Goal: Communication & Community: Answer question/provide support

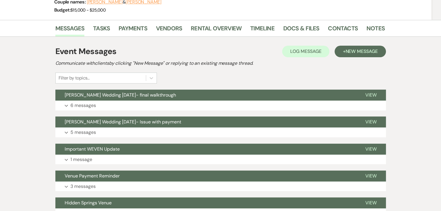
scroll to position [74, 0]
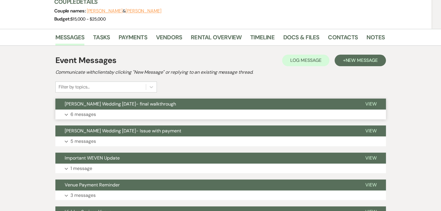
click at [143, 108] on button "[PERSON_NAME] Wedding [DATE]- final walkthrough" at bounding box center [205, 104] width 300 height 11
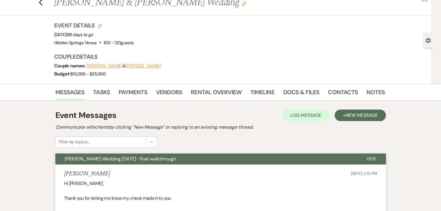
scroll to position [0, 0]
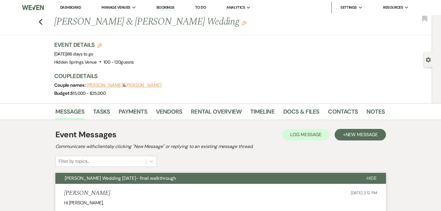
click at [73, 5] on link "Dashboard" at bounding box center [70, 7] width 21 height 5
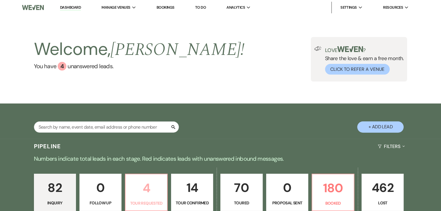
click at [157, 185] on p "4" at bounding box center [146, 188] width 34 height 19
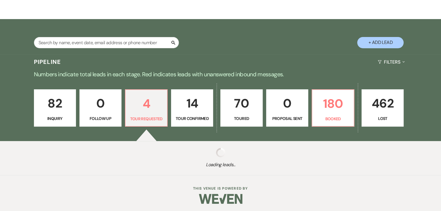
select select "2"
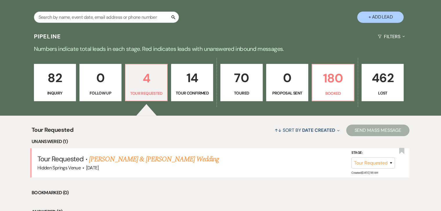
scroll to position [111, 0]
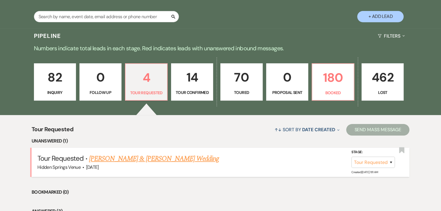
click at [155, 158] on link "[PERSON_NAME] & [PERSON_NAME] Wedding" at bounding box center [154, 159] width 130 height 10
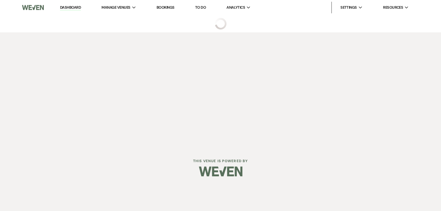
select select "2"
select select "5"
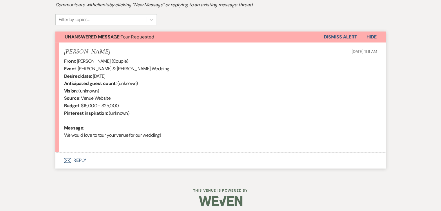
scroll to position [187, 0]
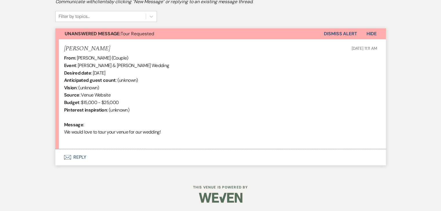
click at [78, 159] on button "Envelope Reply" at bounding box center [220, 157] width 330 height 16
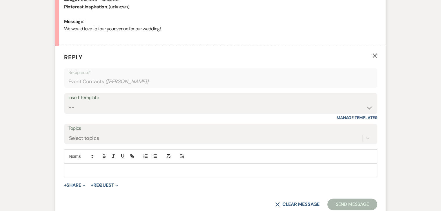
scroll to position [291, 0]
click at [130, 106] on select "-- Initial Inquiry Response Tour Request Response Follow Up Review Email Check-…" at bounding box center [220, 107] width 304 height 11
select select "4396"
click at [68, 102] on select "-- Initial Inquiry Response Tour Request Response Follow Up Review Email Check-…" at bounding box center [220, 107] width 304 height 11
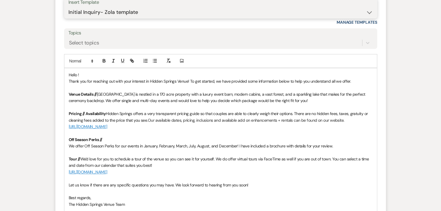
scroll to position [387, 0]
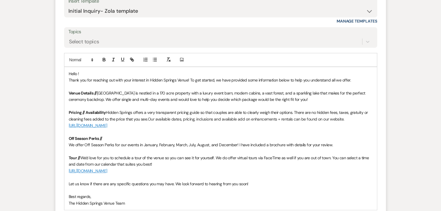
click at [76, 74] on span "Hello !" at bounding box center [74, 73] width 10 height 5
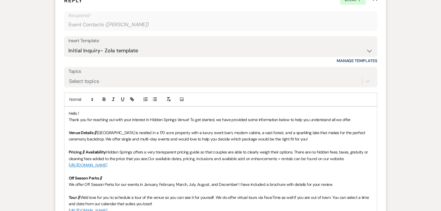
scroll to position [348, 0]
click at [122, 113] on p "Hello [PERSON_NAME]!" at bounding box center [221, 113] width 304 height 6
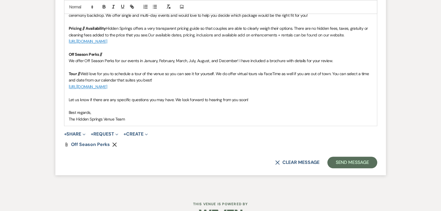
scroll to position [473, 0]
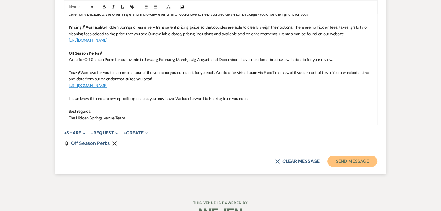
click at [354, 159] on button "Send Message" at bounding box center [352, 162] width 50 height 12
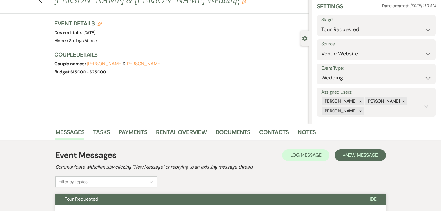
scroll to position [0, 0]
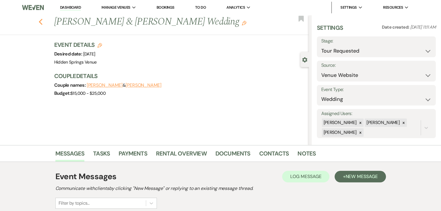
click at [43, 22] on icon "Previous" at bounding box center [41, 22] width 4 height 7
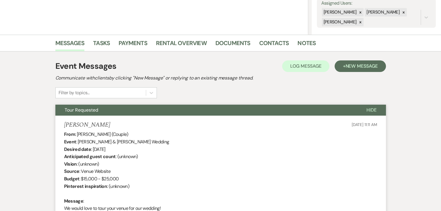
select select "2"
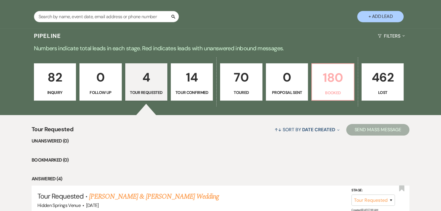
click at [336, 88] on link "180 Booked" at bounding box center [332, 82] width 43 height 38
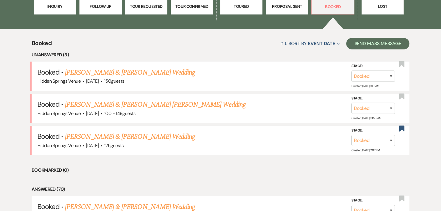
scroll to position [199, 0]
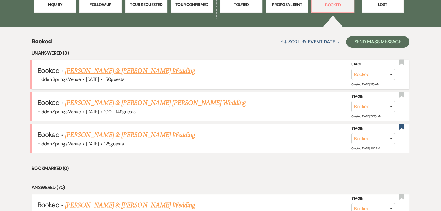
click at [139, 66] on link "[PERSON_NAME] & [PERSON_NAME] Wedding" at bounding box center [130, 71] width 130 height 10
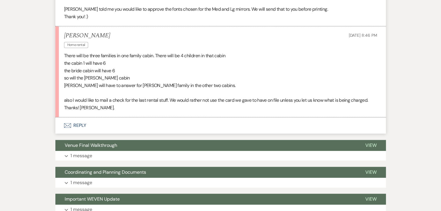
scroll to position [517, 0]
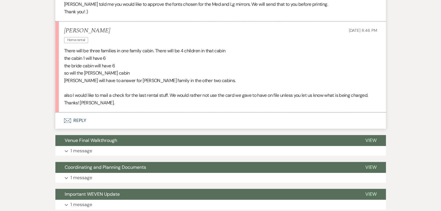
click at [81, 120] on button "Envelope Reply" at bounding box center [220, 121] width 330 height 16
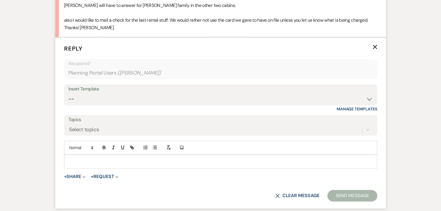
scroll to position [609, 0]
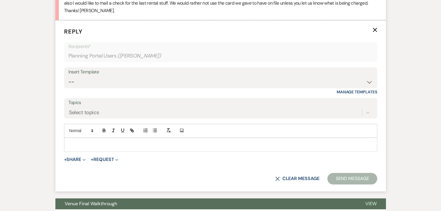
click at [92, 138] on div at bounding box center [220, 144] width 312 height 13
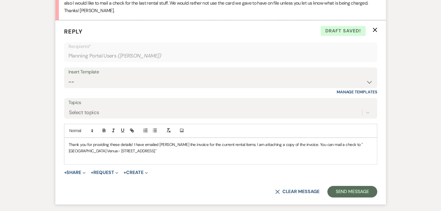
click at [147, 151] on p "Thank you for providing these details! I have emailed [PERSON_NAME] the invoice…" at bounding box center [221, 148] width 304 height 13
click at [172, 152] on p "Thank you for providing these details! I have emailed [PERSON_NAME] the invoice…" at bounding box center [221, 148] width 304 height 13
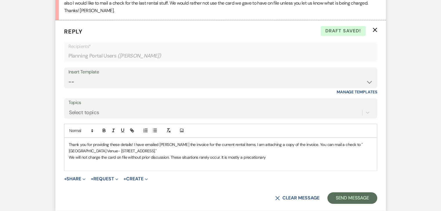
click at [257, 158] on p "We will not charge the card on file without prior discussion. These situations …" at bounding box center [221, 157] width 304 height 6
click at [240, 158] on p "We will not charge the card on file without prior discussion. These situations …" at bounding box center [221, 157] width 304 height 6
click at [362, 158] on p "We will not charge the card on file without prior discussion. These situations …" at bounding box center [221, 157] width 304 height 6
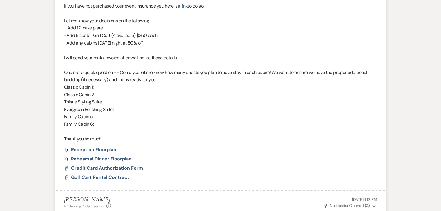
scroll to position [231, 0]
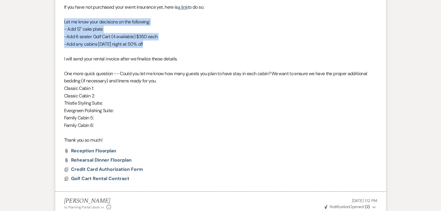
drag, startPoint x: 147, startPoint y: 44, endPoint x: 62, endPoint y: 21, distance: 87.9
click at [62, 21] on li "[PERSON_NAME] to: Planning Portal Users Expand Info [DATE] 3:00 PM Weven Check …" at bounding box center [220, 69] width 330 height 246
copy div "Let me know your decisions on the following: - Add 12" cake plate -Add 6 seater…"
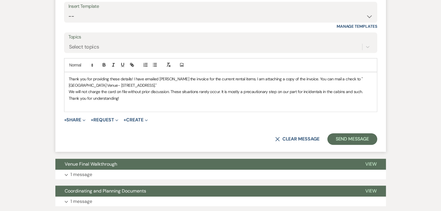
scroll to position [678, 0]
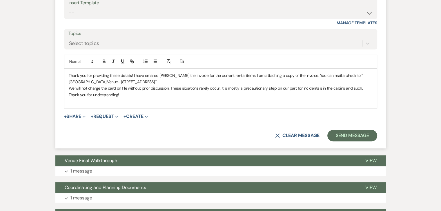
click at [122, 96] on p "We will not charge the card on file without prior discussion. These situations …" at bounding box center [221, 91] width 304 height 13
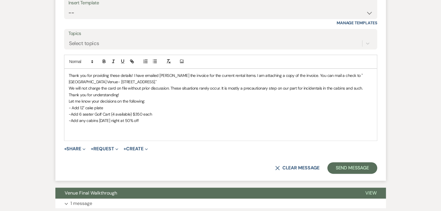
click at [121, 95] on p "We will not charge the card on file without prior discussion. These situations …" at bounding box center [221, 91] width 304 height 13
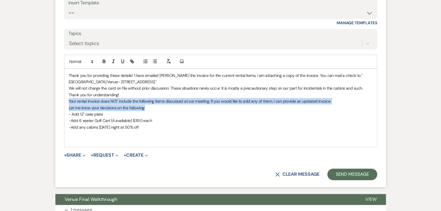
drag, startPoint x: 152, startPoint y: 107, endPoint x: 66, endPoint y: 104, distance: 85.5
click at [66, 104] on div "Thank you for providing these details! I have emailed [PERSON_NAME] the invoice…" at bounding box center [220, 108] width 312 height 78
click at [154, 109] on p "Let me know your decisions on the following:" at bounding box center [221, 108] width 304 height 6
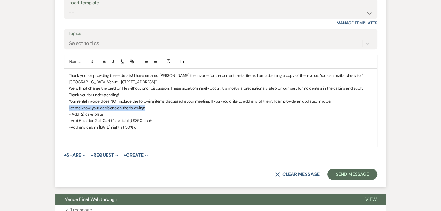
drag, startPoint x: 147, startPoint y: 108, endPoint x: 67, endPoint y: 104, distance: 80.3
click at [67, 104] on div "Thank you for providing these details! I have emailed [PERSON_NAME] the invoice…" at bounding box center [220, 108] width 312 height 78
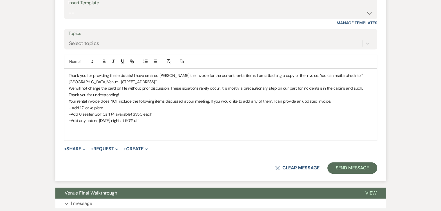
click at [123, 95] on p "We will not charge the card on file without prior discussion. These situations …" at bounding box center [221, 91] width 304 height 13
click at [137, 129] on p at bounding box center [221, 127] width 304 height 6
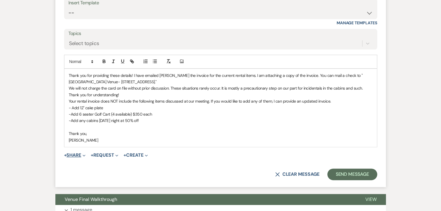
click at [78, 154] on button "+ Share Expand" at bounding box center [75, 155] width 22 height 5
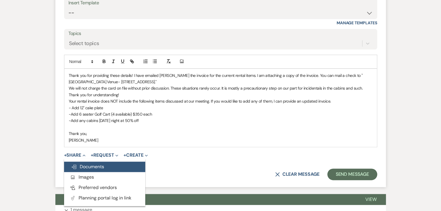
click at [89, 165] on span "Doc Upload Documents" at bounding box center [87, 167] width 33 height 6
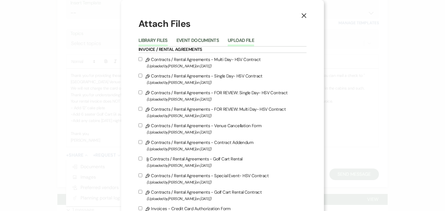
click at [233, 40] on button "Upload File" at bounding box center [241, 42] width 26 height 8
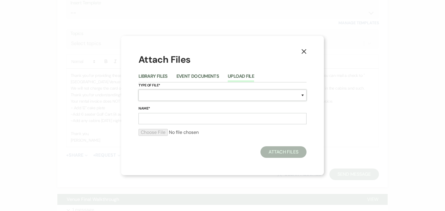
click at [190, 96] on select "Special Event Insurance Vendor Certificate of Insurance Contracts / Rental Agre…" at bounding box center [222, 95] width 168 height 11
select select "22"
click at [138, 90] on select "Special Event Insurance Vendor Certificate of Insurance Contracts / Rental Agre…" at bounding box center [222, 95] width 168 height 11
click at [177, 119] on input "Name*" at bounding box center [222, 118] width 168 height 11
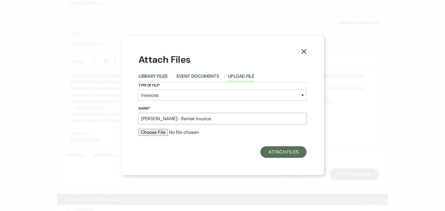
type input "[PERSON_NAME]- Rental Invoice"
click at [146, 130] on input "file" at bounding box center [222, 132] width 168 height 7
type input "C:\fakepath\[PERSON_NAME] Rental Invoice.pdf"
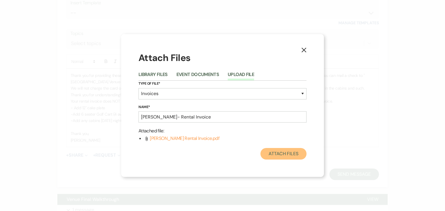
click at [287, 152] on button "Attach Files" at bounding box center [283, 154] width 46 height 12
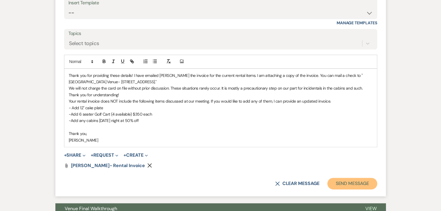
click at [339, 185] on button "Send Message" at bounding box center [352, 184] width 50 height 12
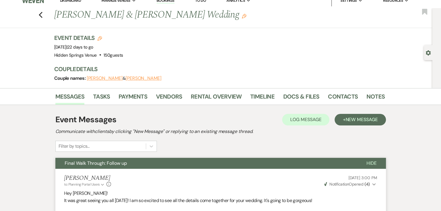
scroll to position [0, 0]
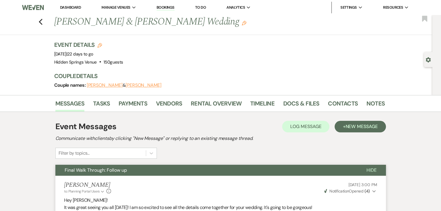
click at [70, 7] on link "Dashboard" at bounding box center [70, 7] width 21 height 5
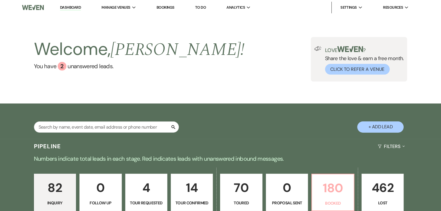
click at [337, 189] on p "180" at bounding box center [332, 188] width 34 height 19
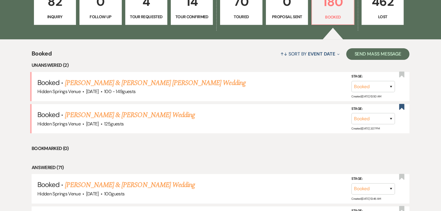
scroll to position [187, 0]
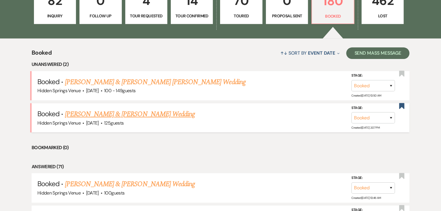
click at [160, 117] on link "[PERSON_NAME] & [PERSON_NAME] Wedding" at bounding box center [130, 114] width 130 height 10
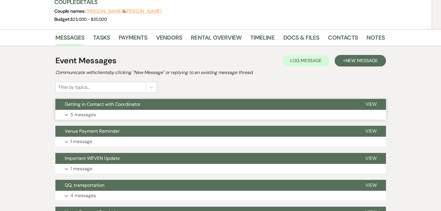
scroll to position [81, 0]
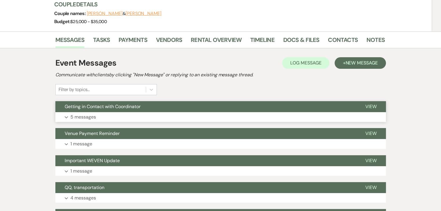
click at [185, 105] on button "Getting in Contact with Coordinator" at bounding box center [205, 106] width 300 height 11
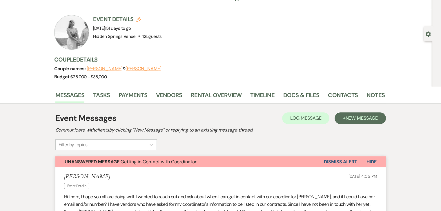
scroll to position [0, 0]
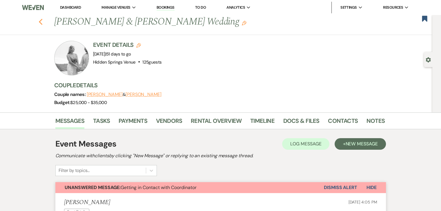
click at [43, 19] on icon "Previous" at bounding box center [41, 22] width 4 height 7
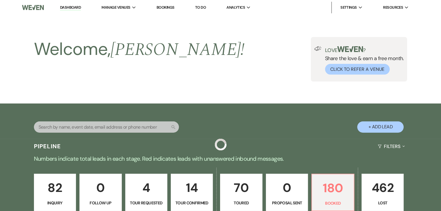
scroll to position [187, 0]
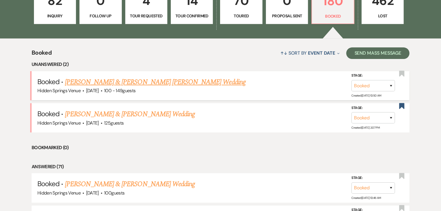
click at [154, 84] on link "[PERSON_NAME] & [PERSON_NAME] [PERSON_NAME] Wedding" at bounding box center [155, 82] width 180 height 10
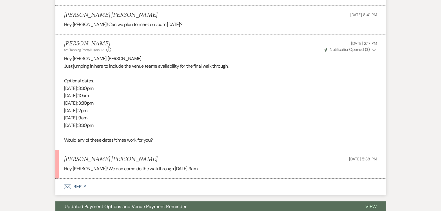
scroll to position [520, 0]
drag, startPoint x: 100, startPoint y: 98, endPoint x: 61, endPoint y: 74, distance: 45.6
click at [61, 74] on li "[PERSON_NAME] to: Planning Portal Users Expand Info [DATE] 2:17 PM Weven Check …" at bounding box center [220, 92] width 330 height 116
copy div "[DATE]: 3:30pm [DATE]: 10am [DATE]: 3:30pm [DATE]: 2pm"
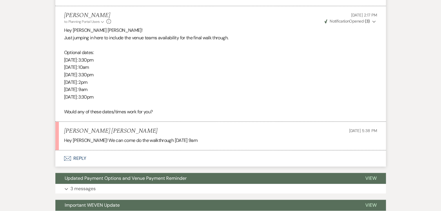
scroll to position [548, 0]
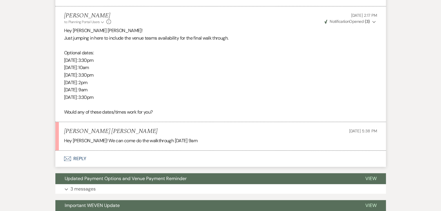
click at [78, 151] on button "Envelope Reply" at bounding box center [220, 159] width 330 height 16
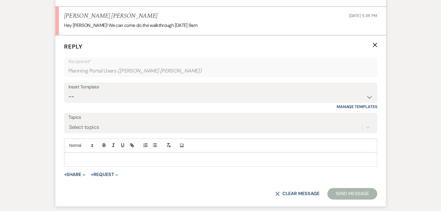
scroll to position [664, 0]
click at [85, 156] on p at bounding box center [221, 159] width 304 height 6
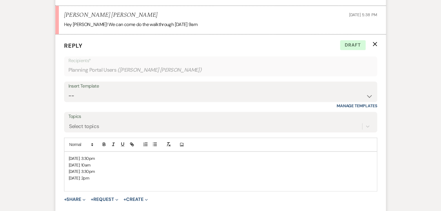
click at [90, 163] on span "[DATE]: 10am" at bounding box center [80, 165] width 22 height 5
click at [98, 182] on p at bounding box center [221, 185] width 304 height 6
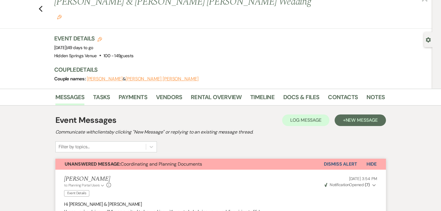
scroll to position [0, 0]
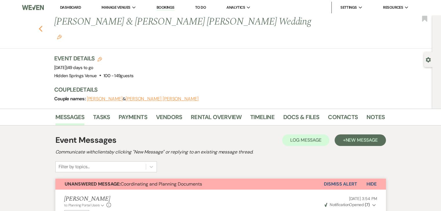
click at [42, 25] on icon "Previous" at bounding box center [41, 28] width 4 height 7
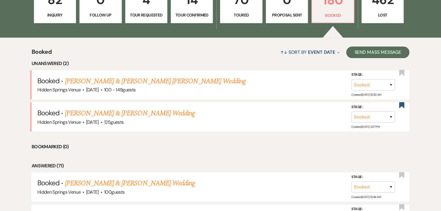
scroll to position [187, 0]
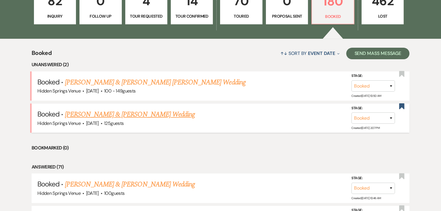
click at [165, 116] on link "[PERSON_NAME] & [PERSON_NAME] Wedding" at bounding box center [130, 114] width 130 height 10
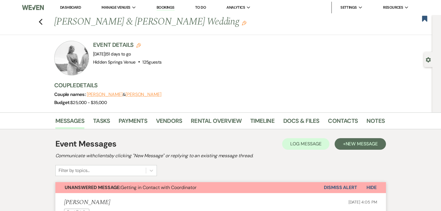
click at [71, 8] on link "Dashboard" at bounding box center [70, 7] width 21 height 5
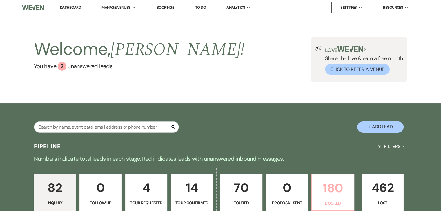
click at [325, 190] on p "180" at bounding box center [332, 188] width 34 height 19
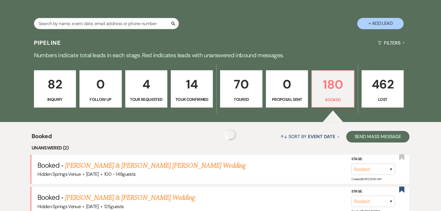
scroll to position [105, 0]
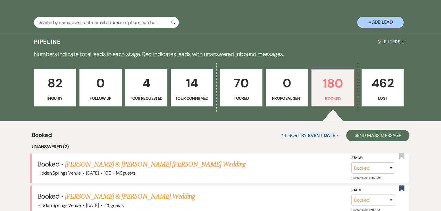
click at [243, 192] on h5 "Booked · [PERSON_NAME] & [PERSON_NAME] Wedding" at bounding box center [220, 197] width 366 height 10
click at [164, 167] on link "[PERSON_NAME] & [PERSON_NAME] [PERSON_NAME] Wedding" at bounding box center [155, 165] width 180 height 10
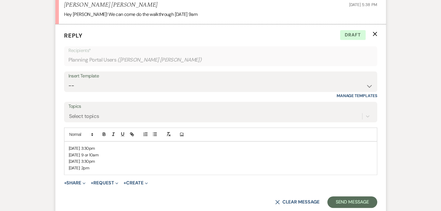
scroll to position [674, 0]
click at [67, 142] on div "[DATE]: 3:30pm [DATE]: 9 or 10am [DATE]: 3:30pm [DATE]: 2pm" at bounding box center [220, 158] width 312 height 33
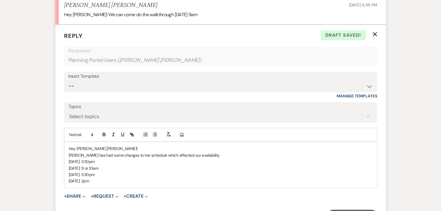
click at [183, 152] on p "[PERSON_NAME] has had some changes to her schedule which effected our availabil…" at bounding box center [221, 155] width 304 height 6
click at [207, 152] on p "[PERSON_NAME] has had some changes to her schedule which effected her availabil…" at bounding box center [221, 155] width 304 height 6
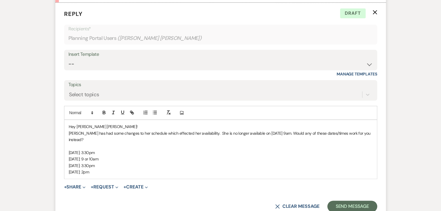
scroll to position [696, 0]
click at [338, 201] on button "Send Message" at bounding box center [352, 207] width 50 height 12
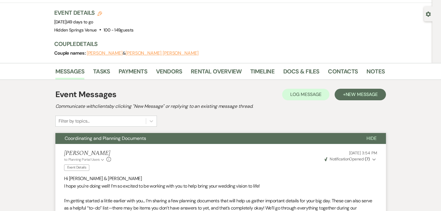
scroll to position [0, 0]
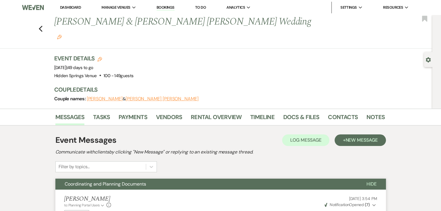
click at [76, 7] on link "Dashboard" at bounding box center [70, 7] width 21 height 5
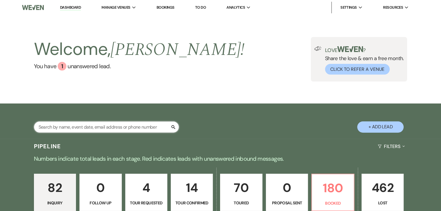
click at [96, 125] on input "text" at bounding box center [106, 127] width 145 height 11
type input "[PERSON_NAME]"
select select "5"
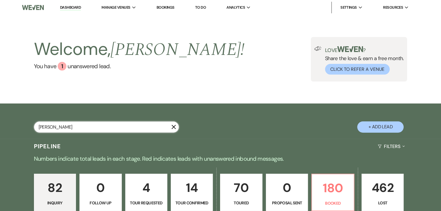
select select "8"
select select "5"
select select "8"
select select "11"
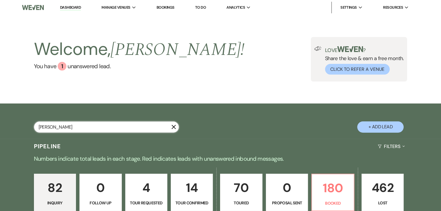
select select "8"
select select "6"
select select "8"
select select "6"
select select "8"
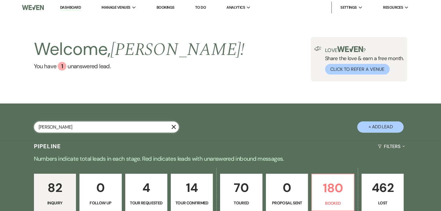
select select "4"
select select "8"
select select "5"
select select "8"
select select "5"
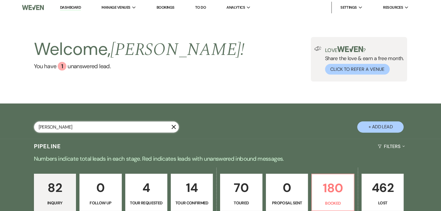
select select "8"
select select "6"
select select "8"
select select "4"
select select "8"
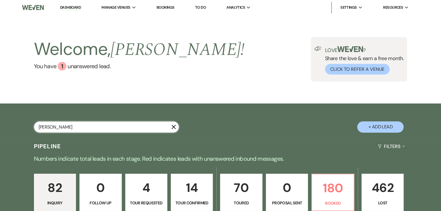
select select "4"
select select "8"
select select "4"
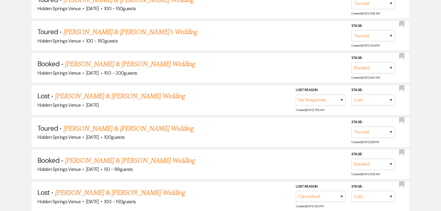
scroll to position [204, 0]
type input "[PERSON_NAME]"
click at [117, 157] on link "[PERSON_NAME] & [PERSON_NAME] Wedding" at bounding box center [130, 161] width 130 height 10
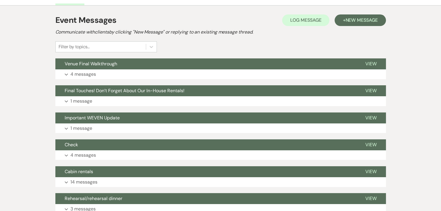
scroll to position [107, 0]
click at [126, 77] on button "Expand 4 messages" at bounding box center [220, 75] width 330 height 10
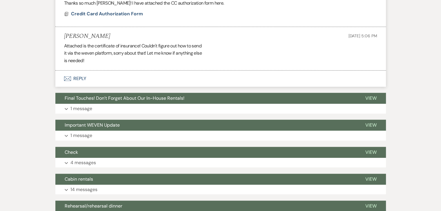
scroll to position [379, 0]
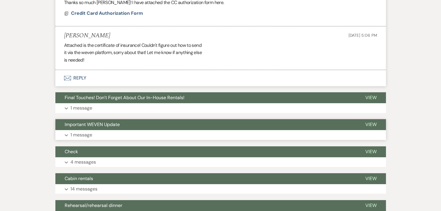
click at [143, 137] on button "Expand 1 message" at bounding box center [220, 135] width 330 height 10
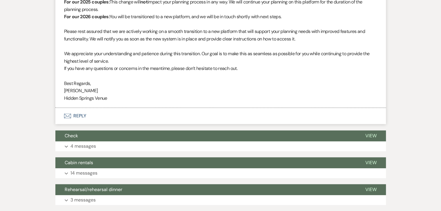
scroll to position [562, 0]
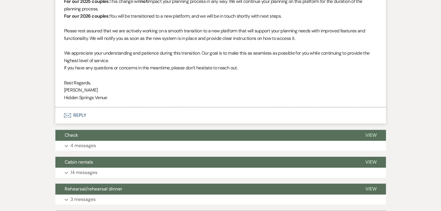
click at [143, 137] on button "Check" at bounding box center [205, 135] width 300 height 11
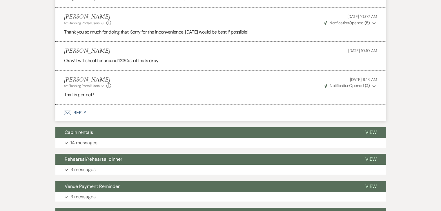
scroll to position [742, 0]
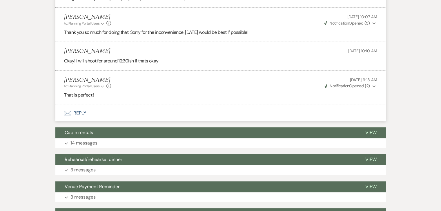
click at [143, 137] on button "Cabin rentals" at bounding box center [205, 132] width 300 height 11
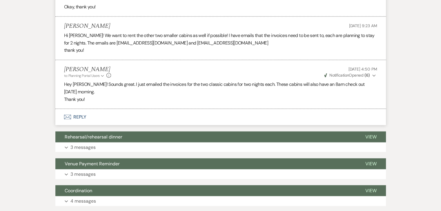
scroll to position [1348, 0]
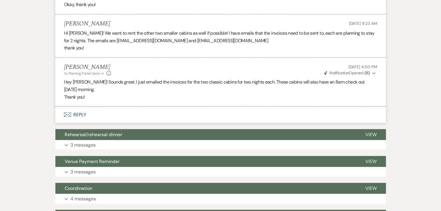
click at [143, 137] on button "Rehearsal/rehearsal dinner" at bounding box center [205, 134] width 300 height 11
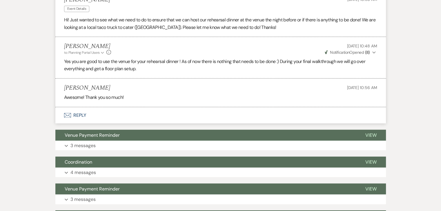
scroll to position [1498, 0]
click at [237, 141] on button "Expand 3 messages" at bounding box center [220, 146] width 330 height 10
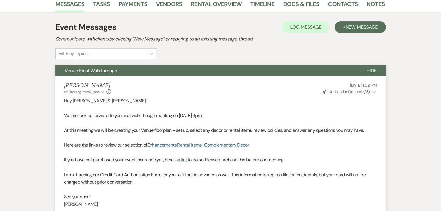
scroll to position [100, 0]
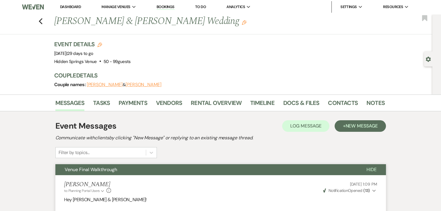
scroll to position [1, 0]
click at [161, 100] on link "Vendors" at bounding box center [169, 104] width 26 height 13
